Goal: Transaction & Acquisition: Purchase product/service

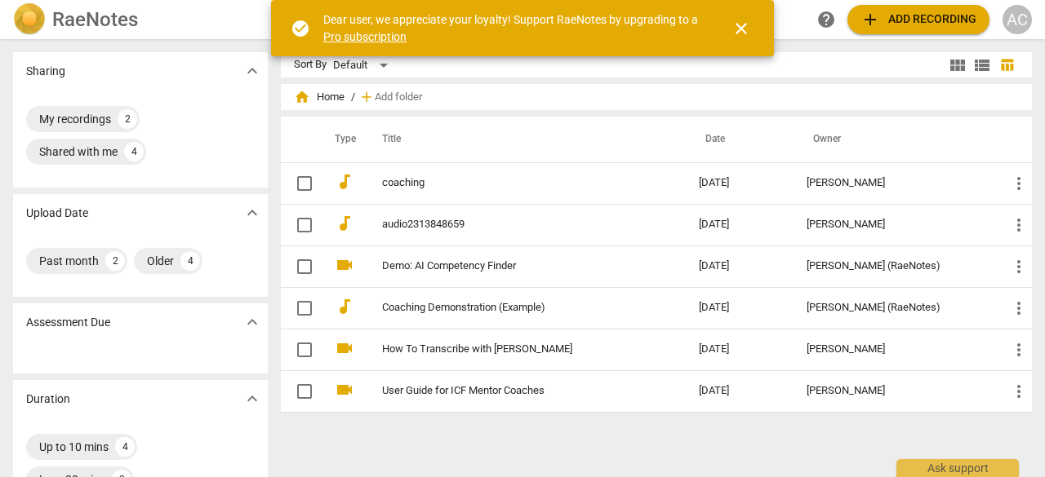
click at [738, 16] on button "close" at bounding box center [740, 28] width 39 height 39
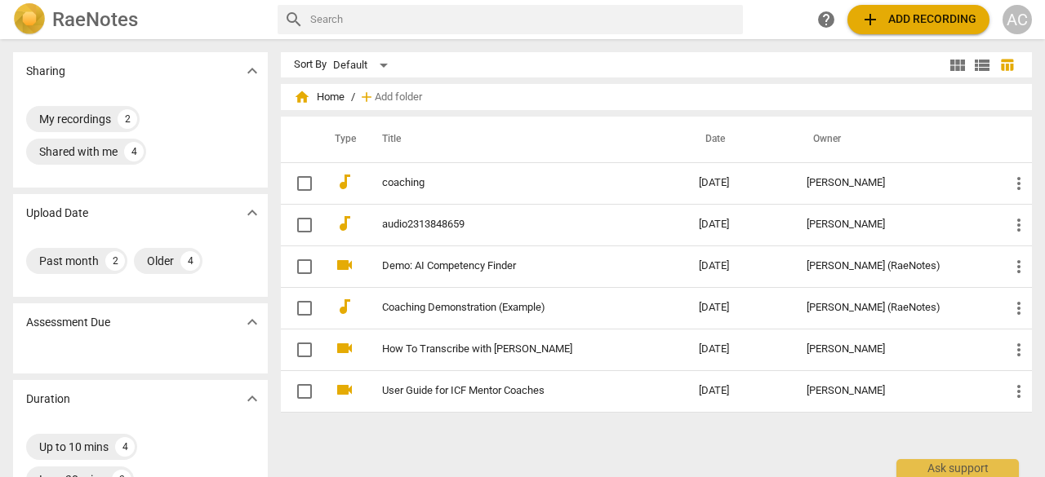
click at [929, 8] on button "add Add recording" at bounding box center [918, 19] width 142 height 29
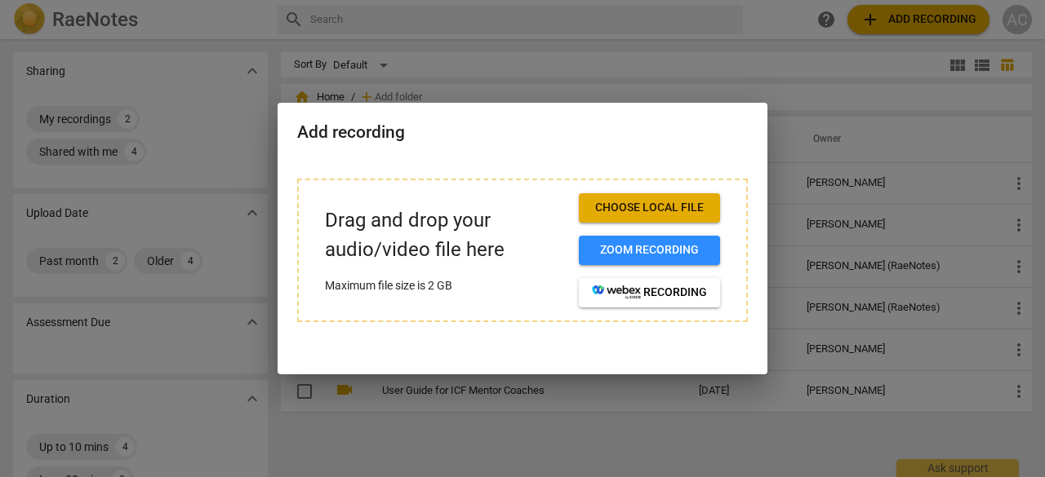
click at [659, 211] on span "Choose local file" at bounding box center [649, 208] width 115 height 16
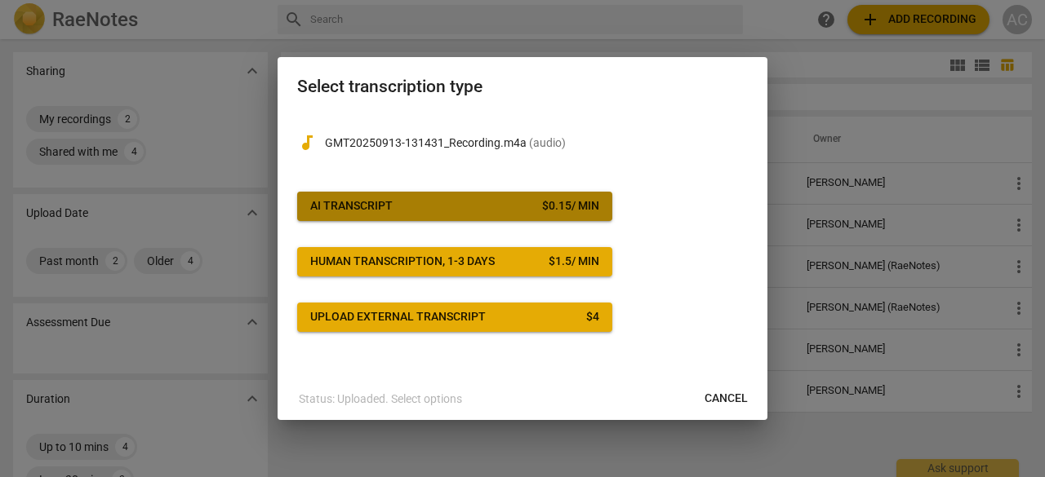
click at [394, 213] on span "AI Transcript $ 0.15 / min" at bounding box center [454, 206] width 289 height 16
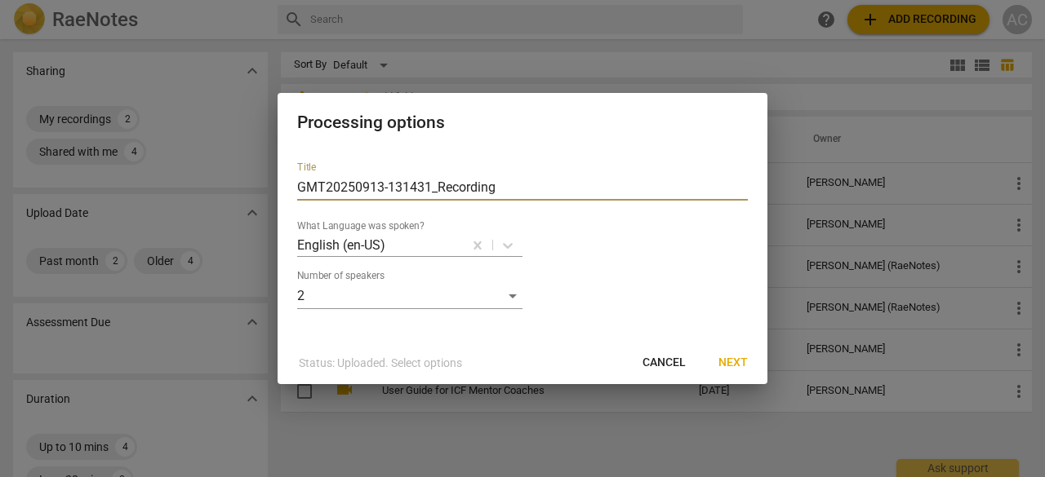
drag, startPoint x: 512, startPoint y: 184, endPoint x: 249, endPoint y: 161, distance: 263.8
click at [249, 161] on div "Processing options Title GMT20250913-131431_Recording What Language was spoken?…" at bounding box center [522, 238] width 1045 height 477
type input "[PERSON_NAME]"
click at [736, 370] on span "Next" at bounding box center [732, 363] width 29 height 16
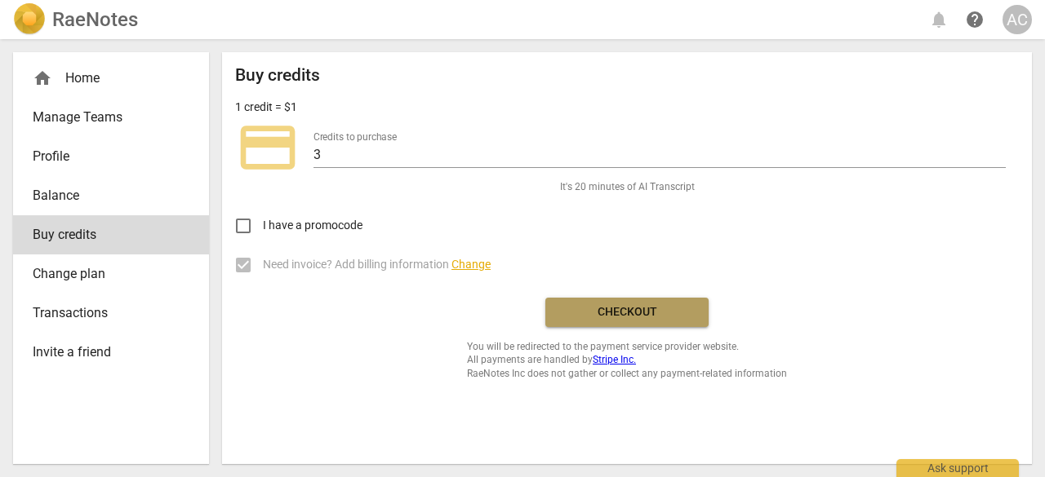
click at [653, 312] on span "Checkout" at bounding box center [626, 312] width 137 height 16
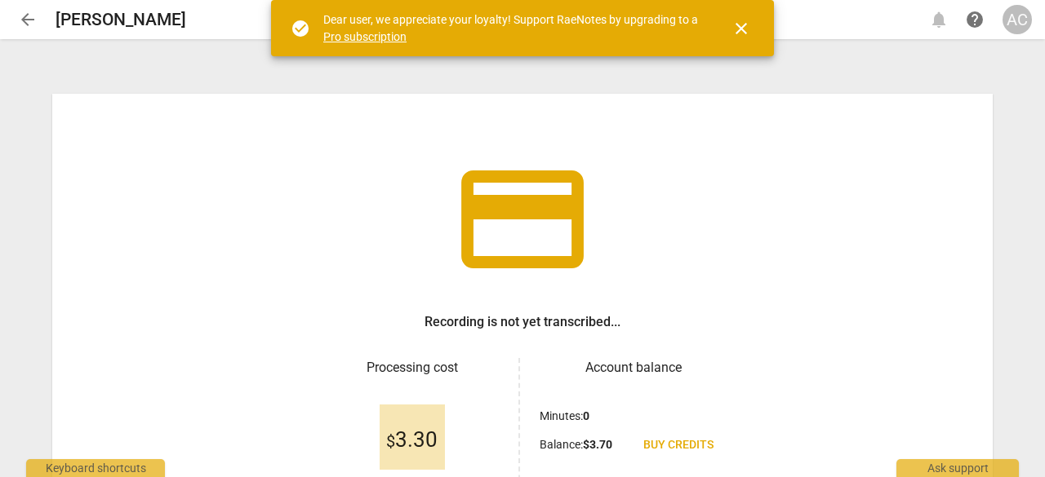
click at [750, 22] on span "close" at bounding box center [741, 29] width 20 height 20
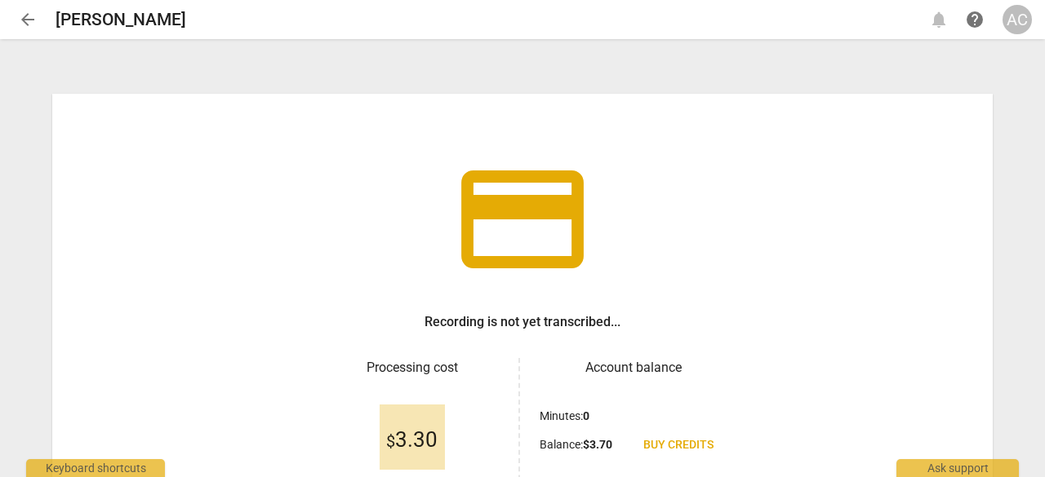
scroll to position [166, 0]
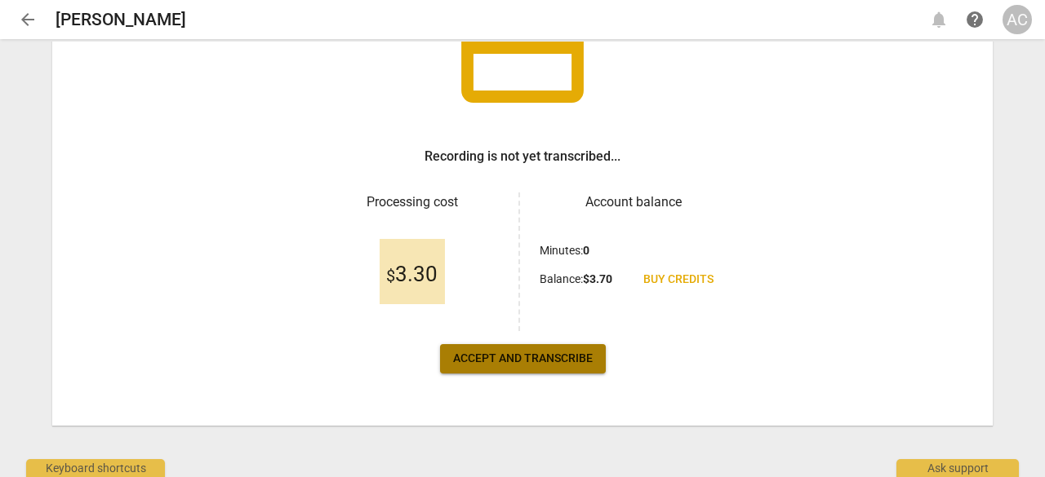
click at [567, 362] on span "Accept and transcribe" at bounding box center [523, 359] width 140 height 16
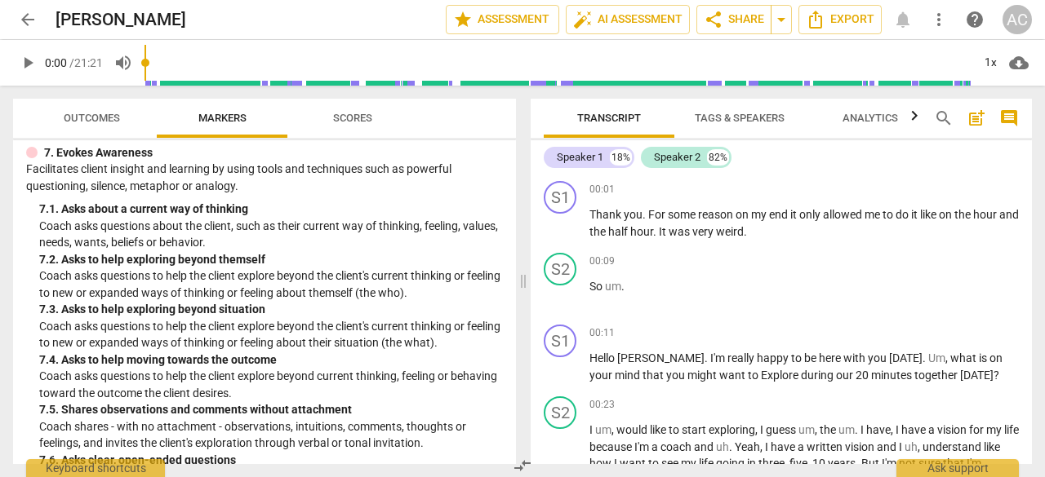
scroll to position [1795, 0]
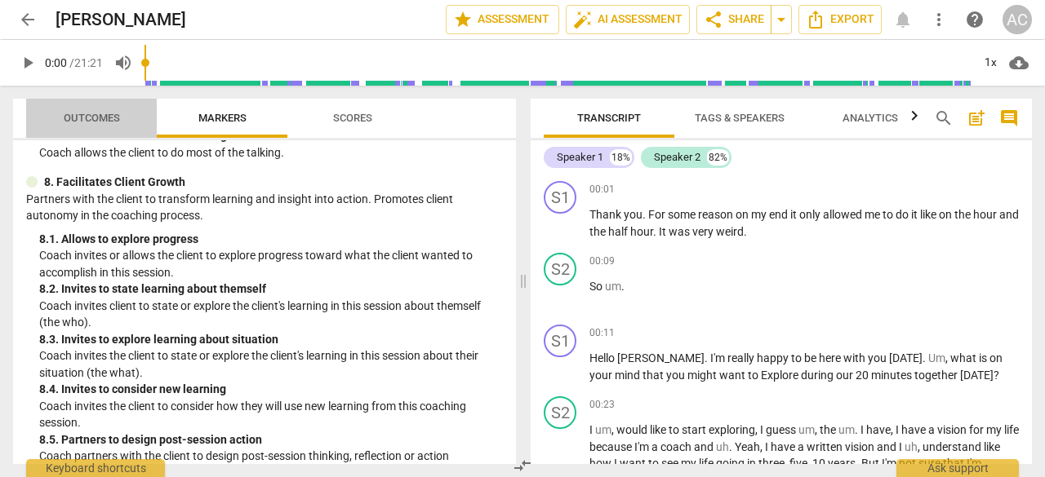
click at [65, 119] on span "Outcomes" at bounding box center [92, 118] width 56 height 12
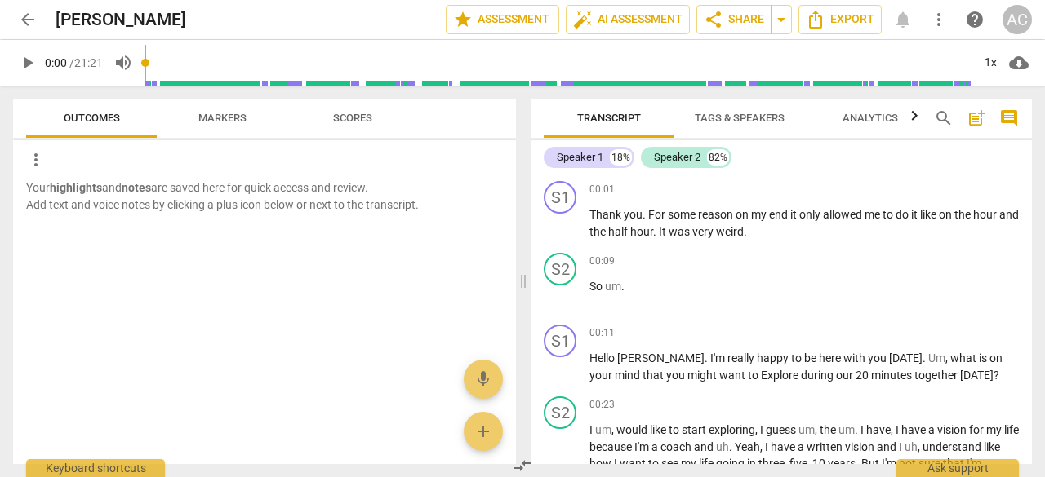
click at [370, 113] on span "Scores" at bounding box center [352, 118] width 39 height 12
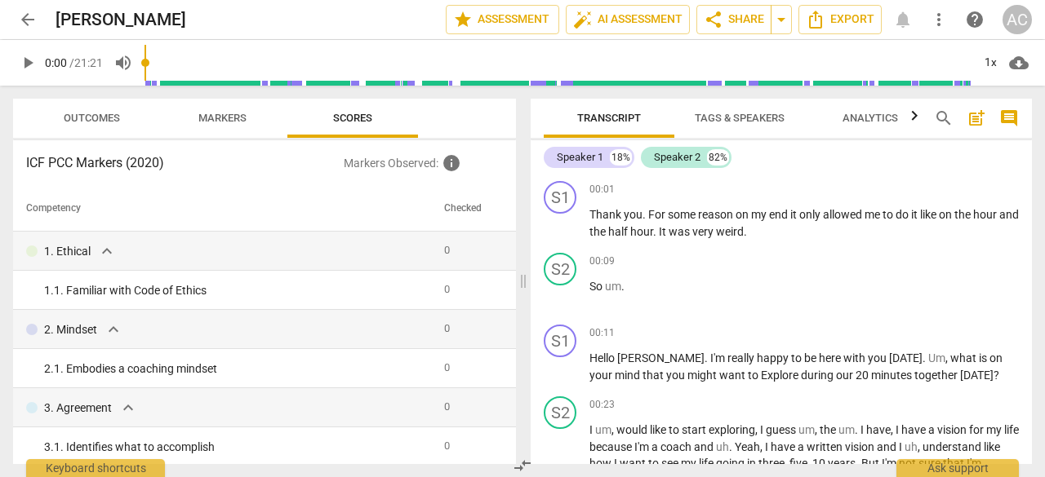
click at [233, 115] on span "Markers" at bounding box center [222, 118] width 48 height 12
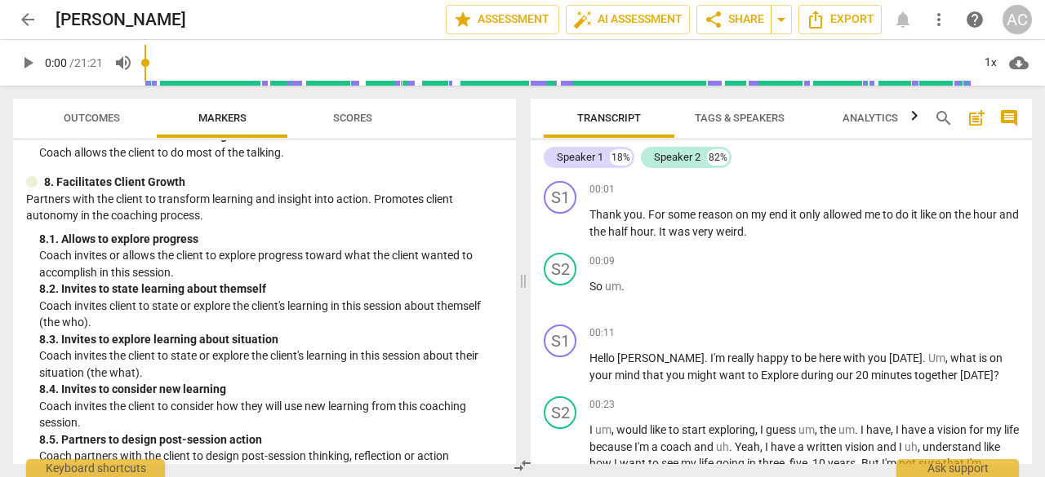
scroll to position [2009, 0]
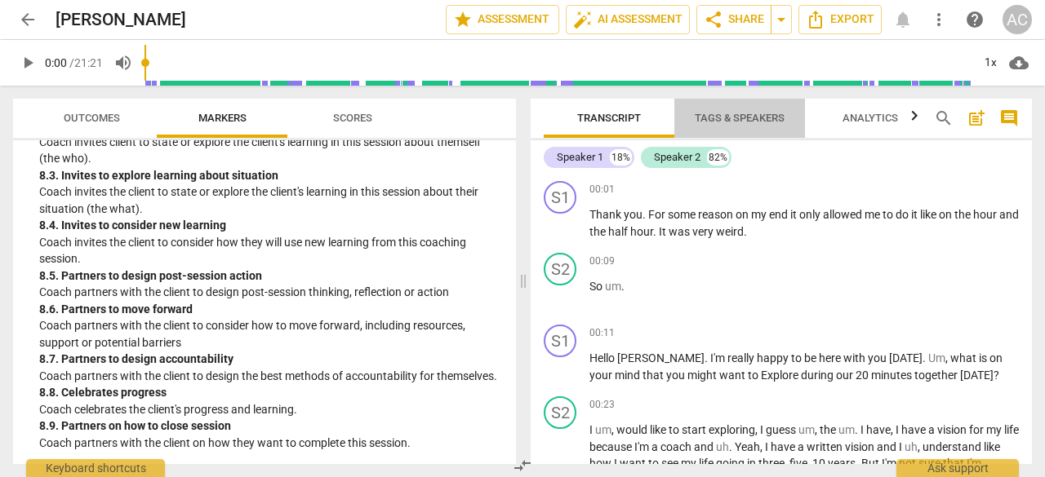
click at [736, 119] on span "Tags & Speakers" at bounding box center [739, 118] width 90 height 12
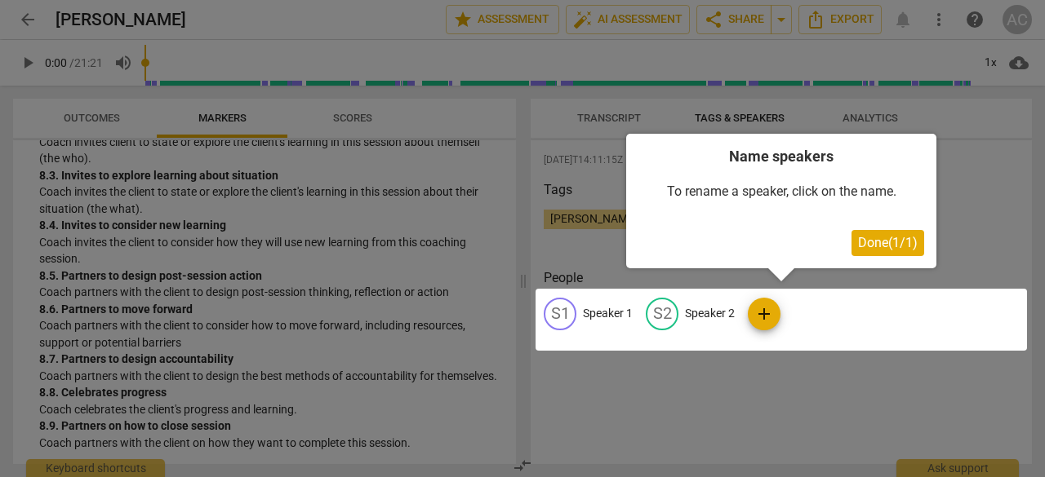
click at [974, 194] on div at bounding box center [522, 238] width 1045 height 477
click at [866, 115] on div at bounding box center [522, 238] width 1045 height 477
click at [882, 245] on span "Done ( 1 / 1 )" at bounding box center [888, 243] width 60 height 16
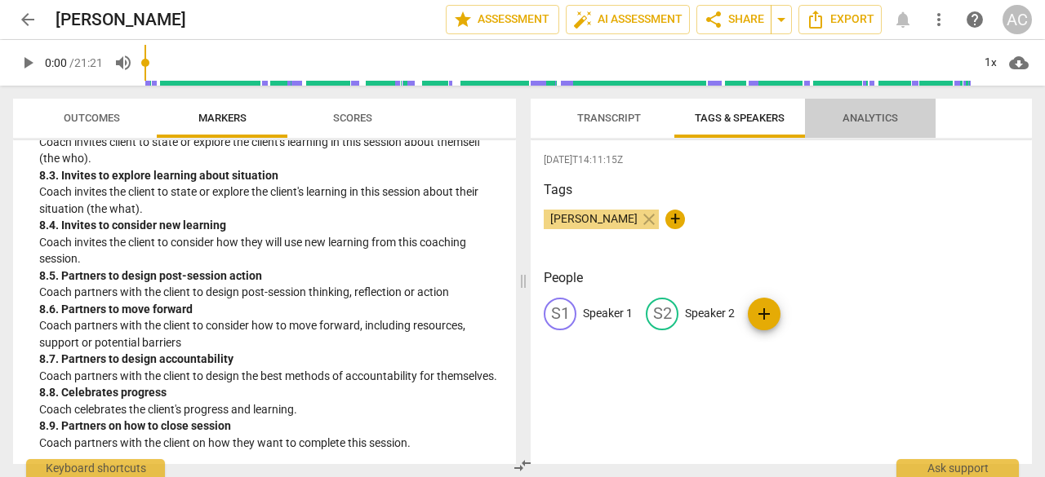
click at [863, 123] on span "Analytics" at bounding box center [869, 118] width 55 height 12
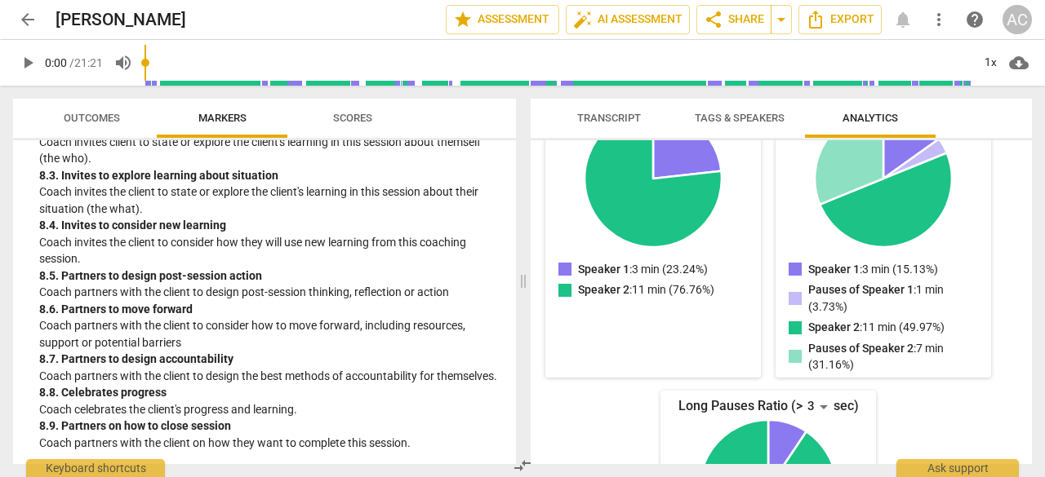
scroll to position [427, 0]
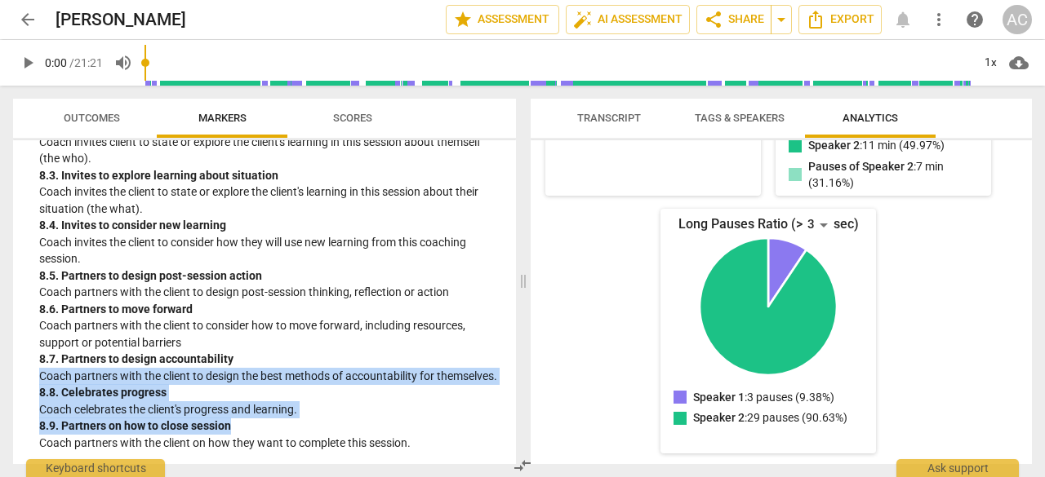
drag, startPoint x: 509, startPoint y: 429, endPoint x: 472, endPoint y: 336, distance: 100.3
click at [472, 336] on div "ICF PCC Markers (2020) visibility 1. Demonstrates Ethical Practice Understands …" at bounding box center [264, 302] width 503 height 324
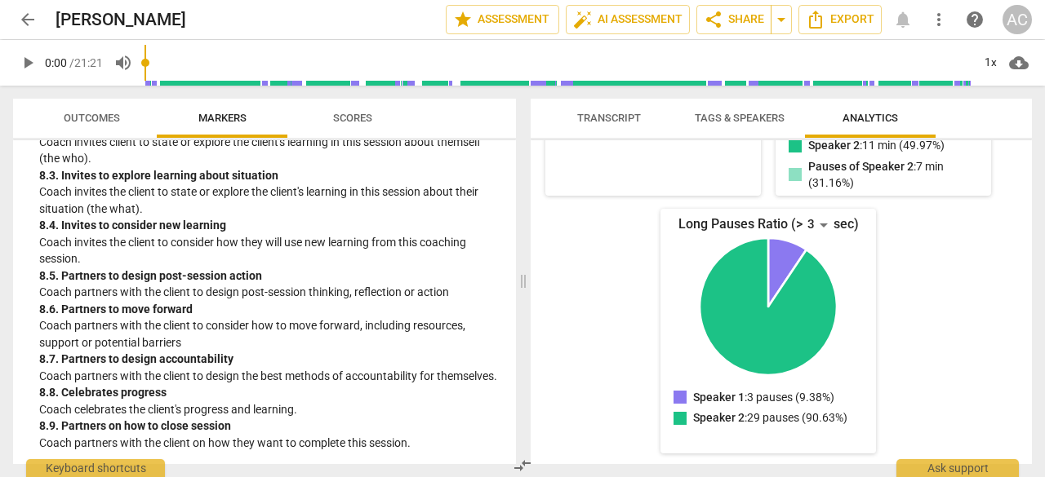
click at [461, 324] on p "Coach partners with the client to consider how to move forward, including resou…" at bounding box center [271, 333] width 464 height 33
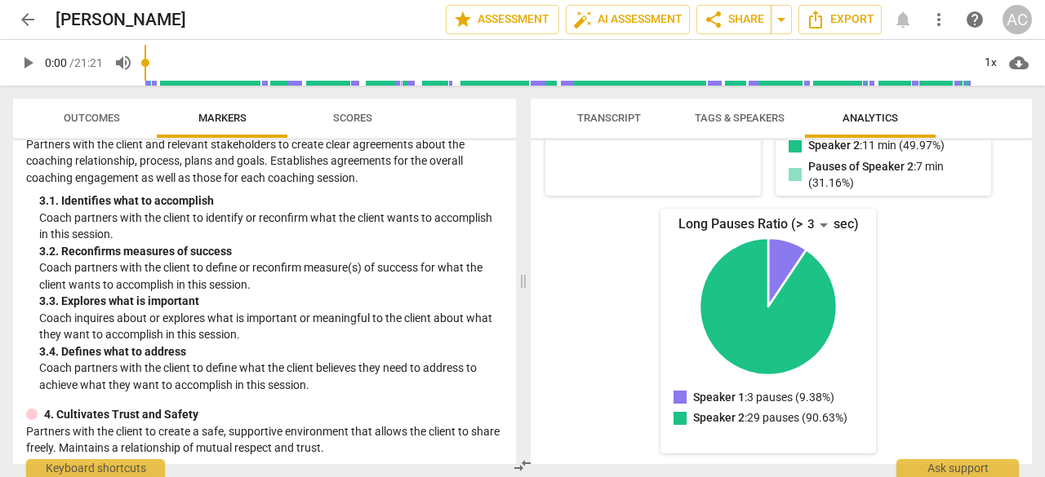
scroll to position [0, 0]
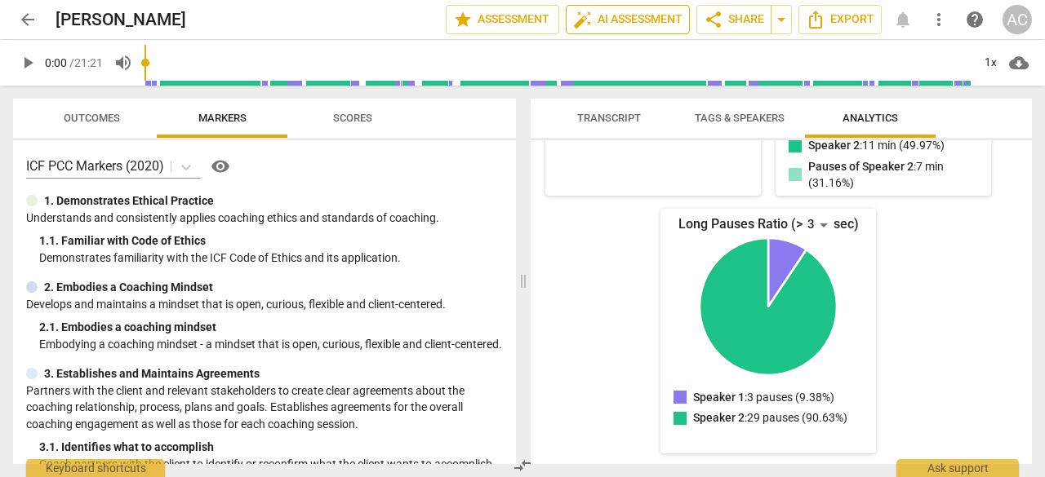
click at [601, 16] on span "auto_fix_high AI Assessment" at bounding box center [627, 20] width 109 height 20
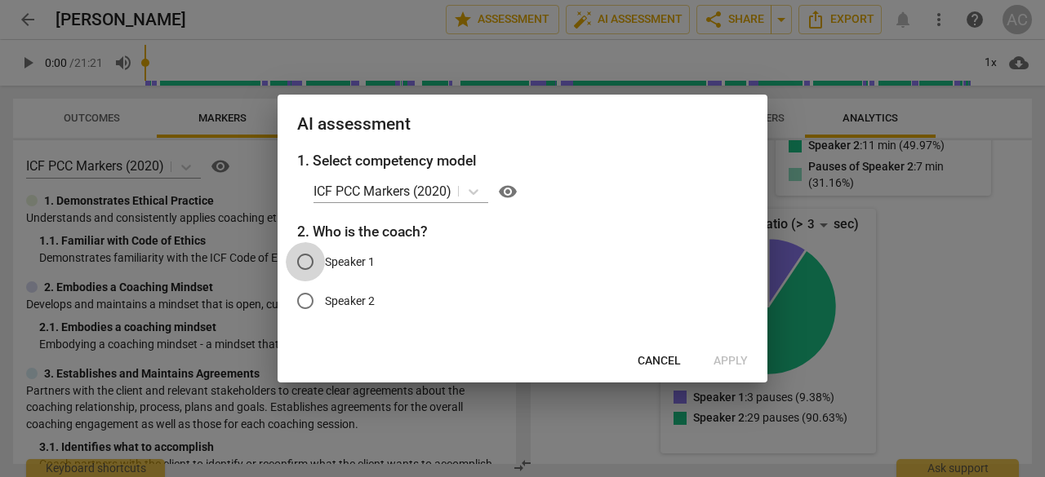
click at [309, 259] on input "Speaker 1" at bounding box center [305, 261] width 39 height 39
radio input "true"
click at [734, 362] on span "Apply" at bounding box center [730, 361] width 34 height 16
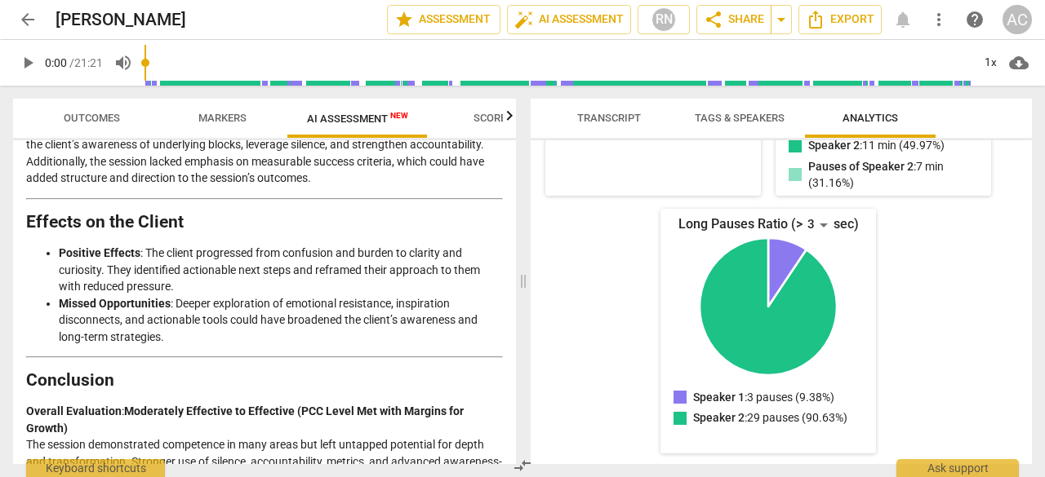
scroll to position [2593, 0]
